Goal: Task Accomplishment & Management: Manage account settings

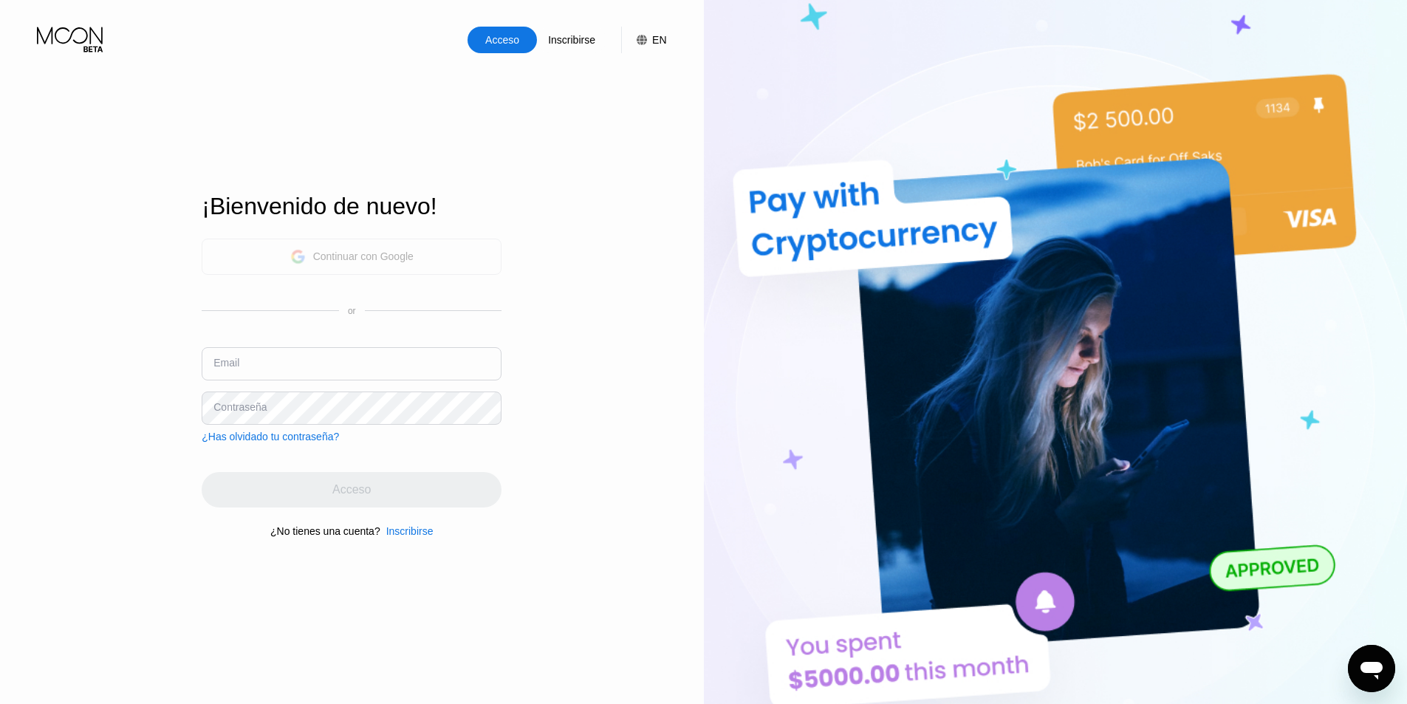
click at [411, 250] on div "Continuar con Google" at bounding box center [363, 256] width 100 height 12
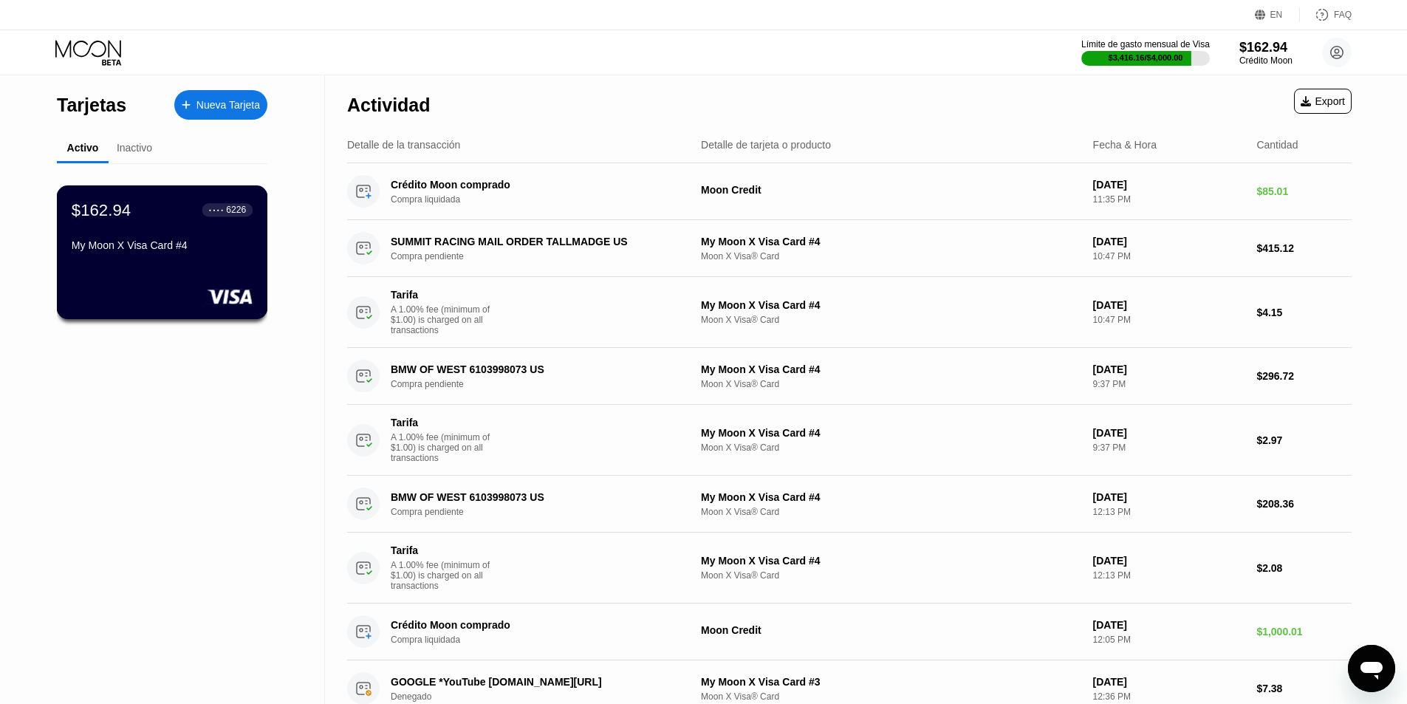
click at [202, 257] on div "My Moon X Visa Card #4" at bounding box center [162, 248] width 181 height 18
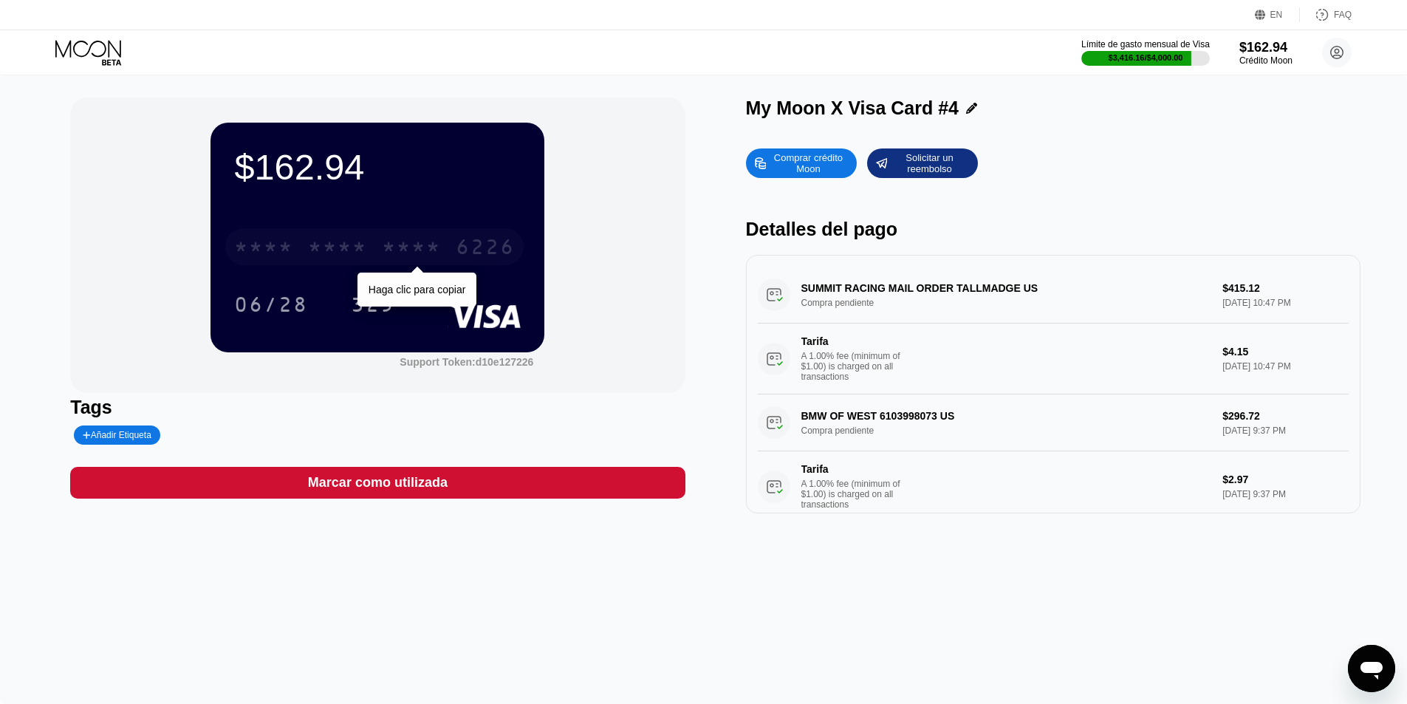
click at [367, 244] on div "* * * *" at bounding box center [337, 249] width 59 height 24
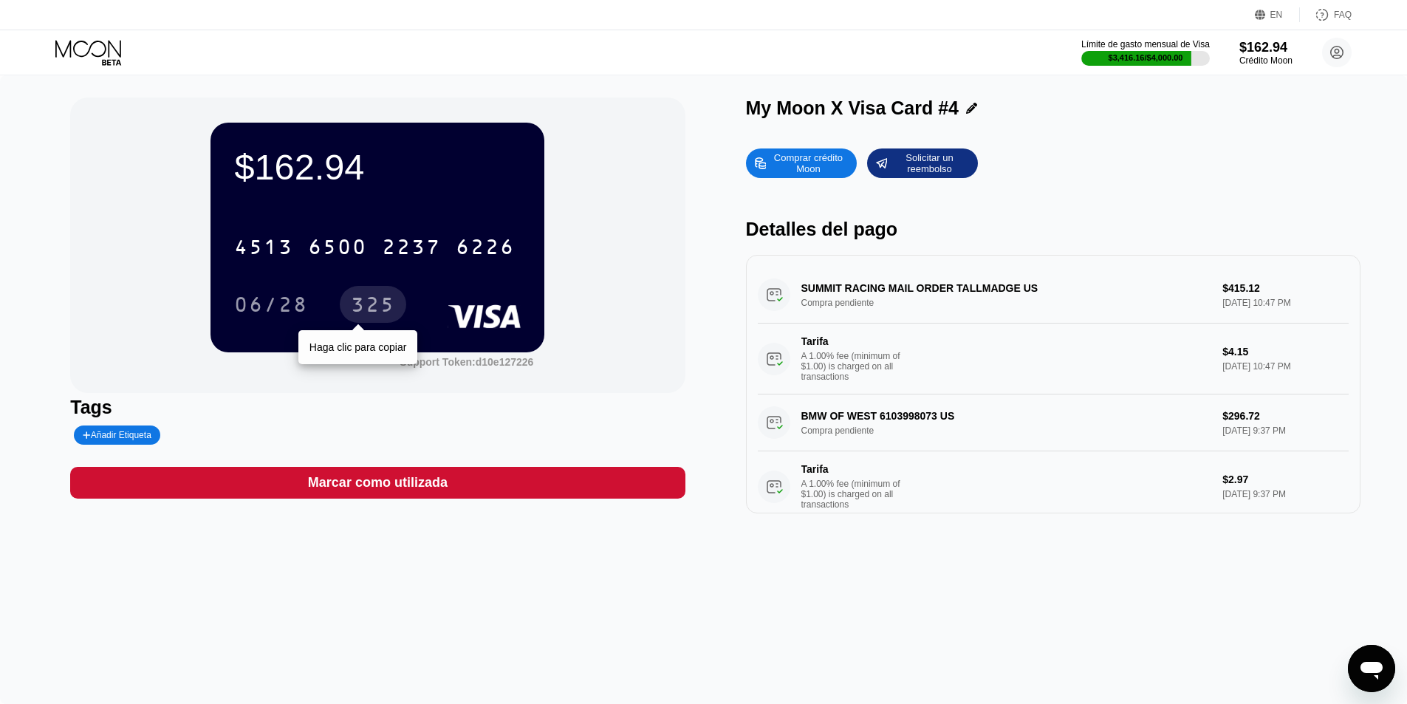
click at [376, 312] on div "325" at bounding box center [373, 307] width 44 height 24
